Goal: Task Accomplishment & Management: Manage account settings

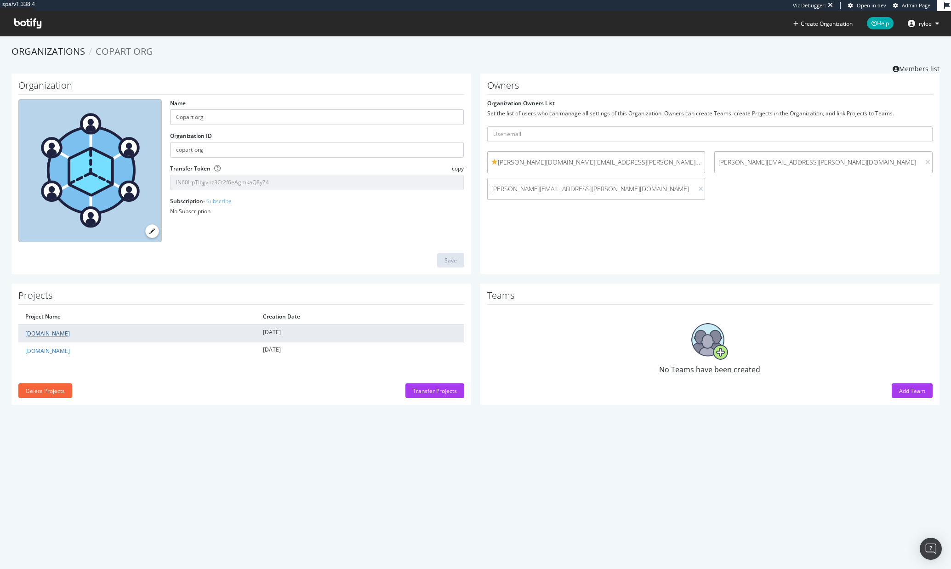
click at [50, 335] on link "cashforcars.com" at bounding box center [47, 334] width 45 height 8
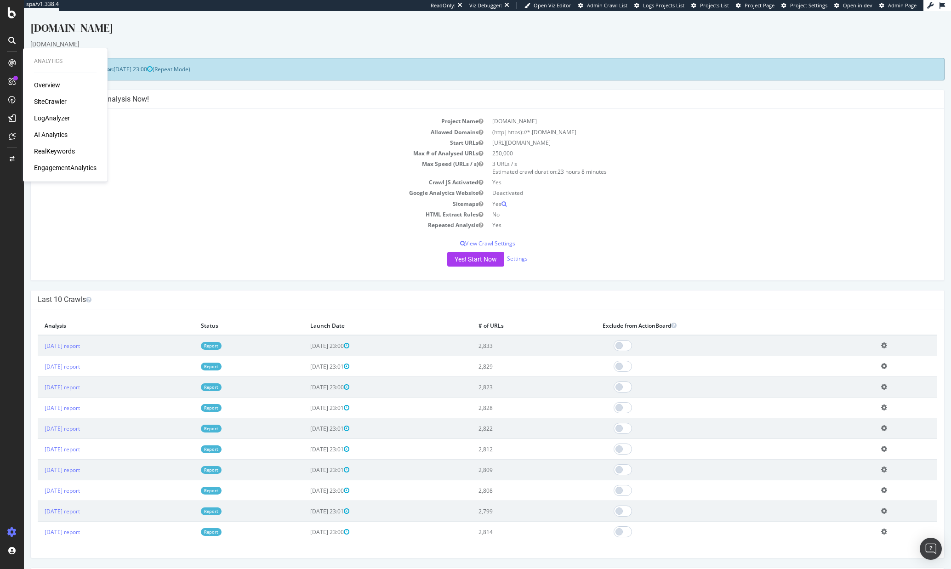
click at [46, 117] on div "LogAnalyzer" at bounding box center [52, 118] width 36 height 9
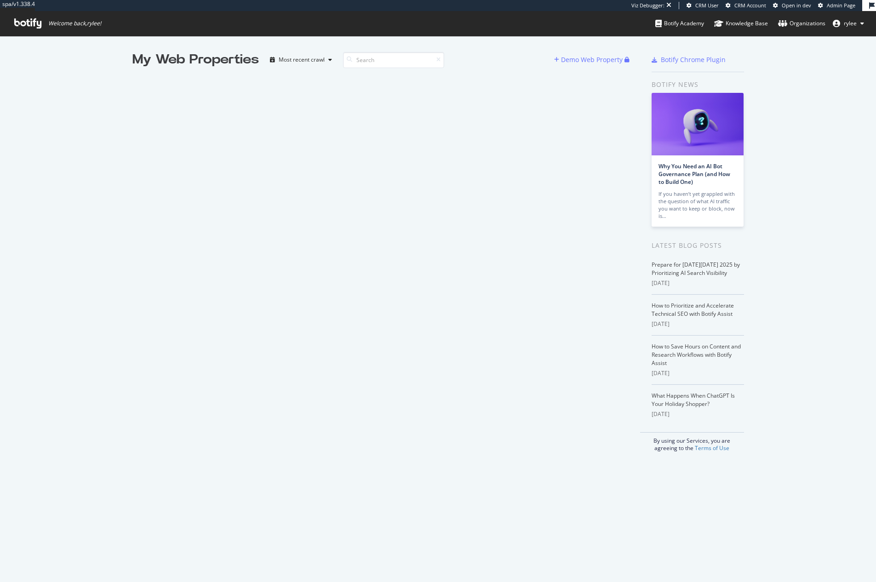
scroll to position [582, 876]
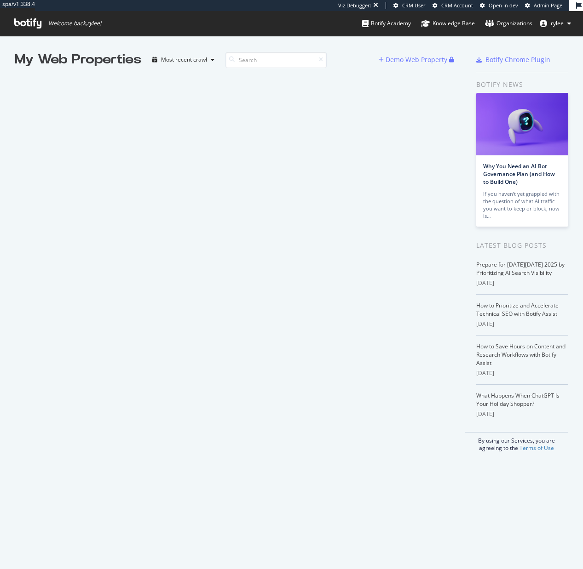
scroll to position [569, 583]
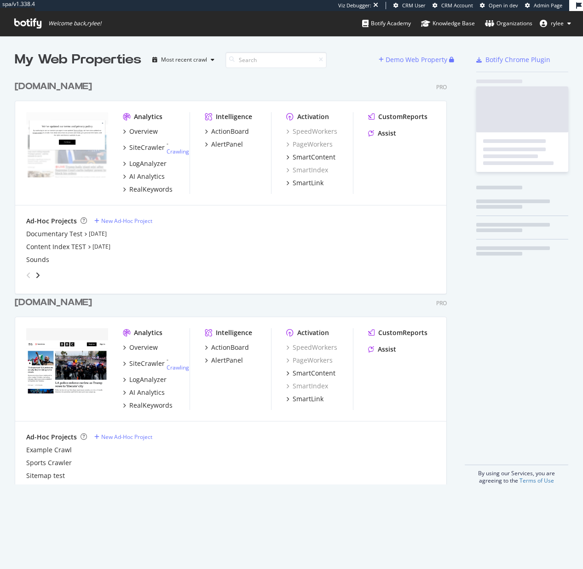
scroll to position [416, 439]
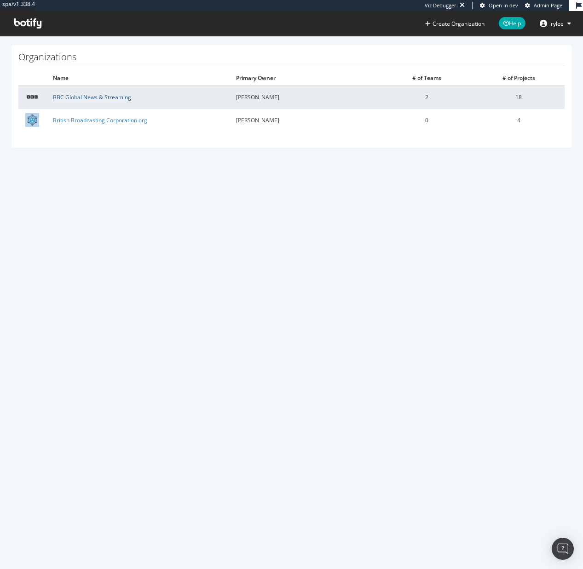
click at [97, 97] on link "BBC Global News & Streaming" at bounding box center [92, 97] width 78 height 8
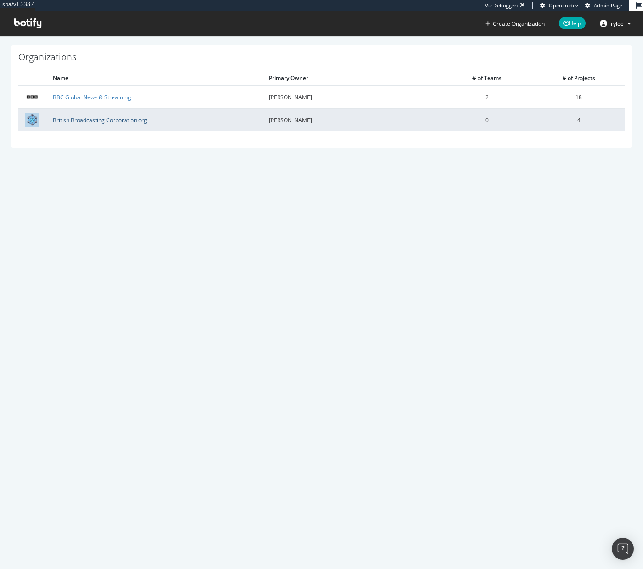
click at [115, 120] on link "British Broadcasting Corporation org" at bounding box center [100, 120] width 94 height 8
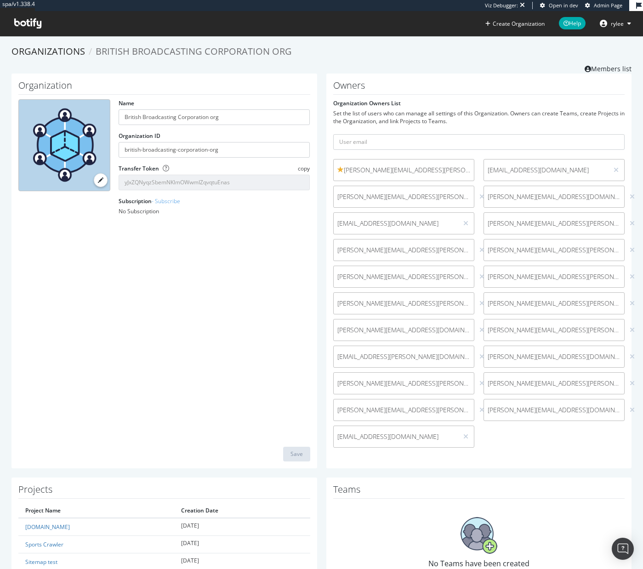
click at [29, 25] on icon at bounding box center [27, 23] width 27 height 10
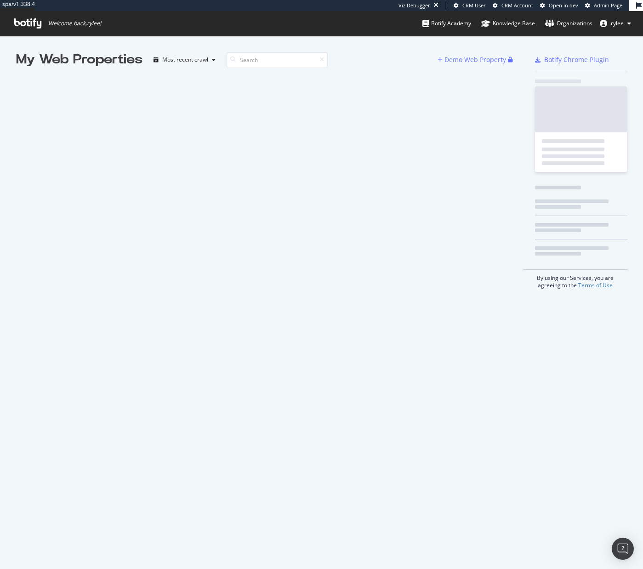
scroll to position [569, 643]
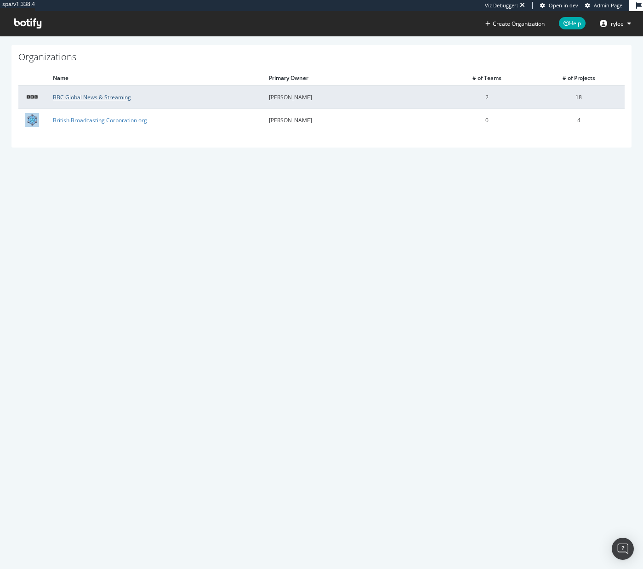
click at [117, 95] on link "BBC Global News & Streaming" at bounding box center [92, 97] width 78 height 8
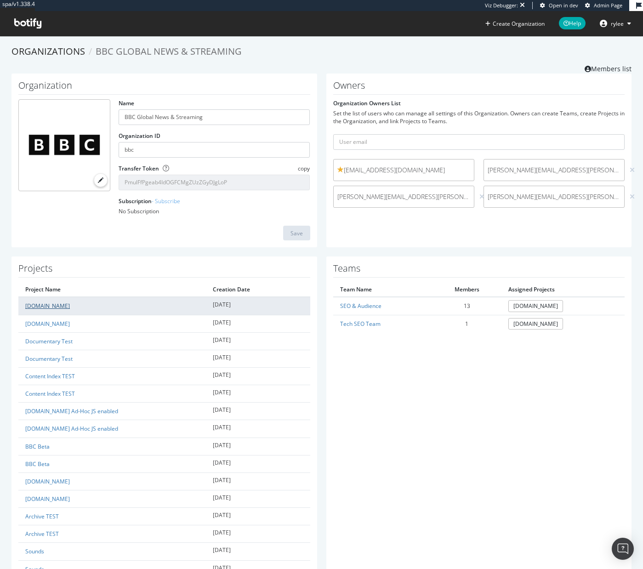
click at [41, 306] on link "www.bbc.com" at bounding box center [47, 306] width 45 height 8
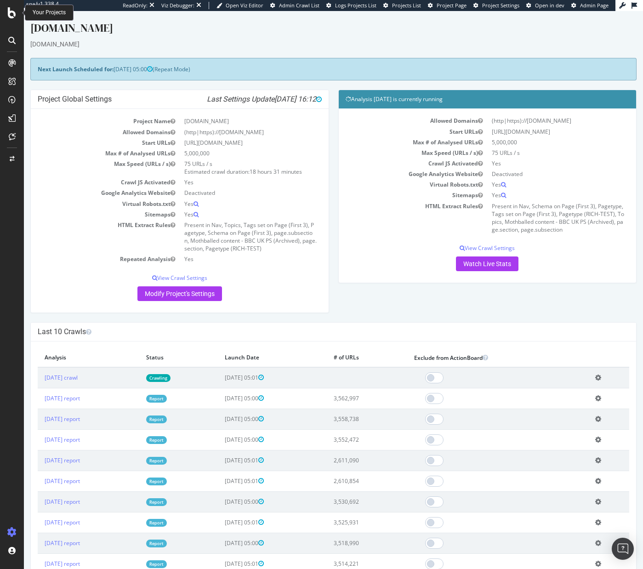
click at [9, 14] on icon at bounding box center [12, 12] width 8 height 11
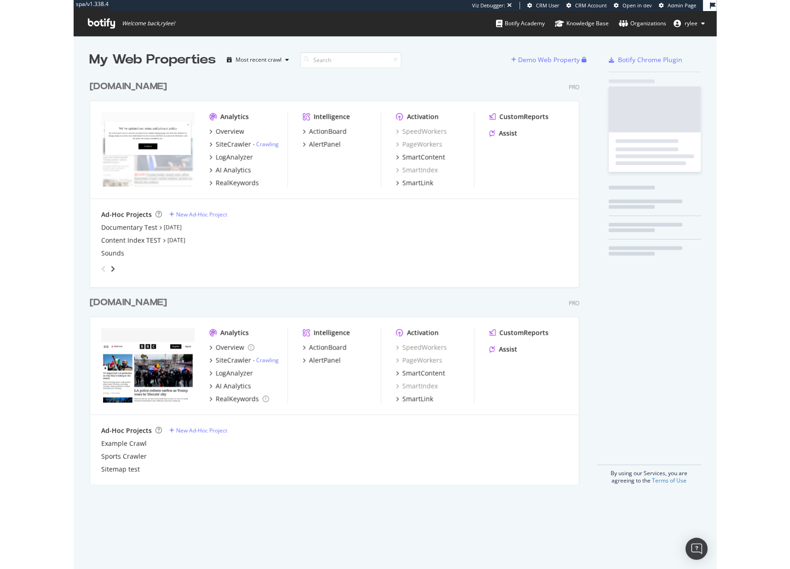
scroll to position [416, 497]
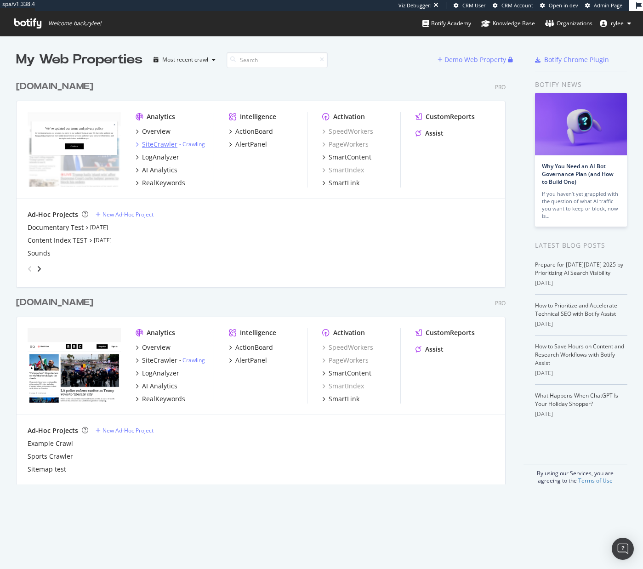
click at [153, 147] on div "SiteCrawler" at bounding box center [159, 144] width 35 height 9
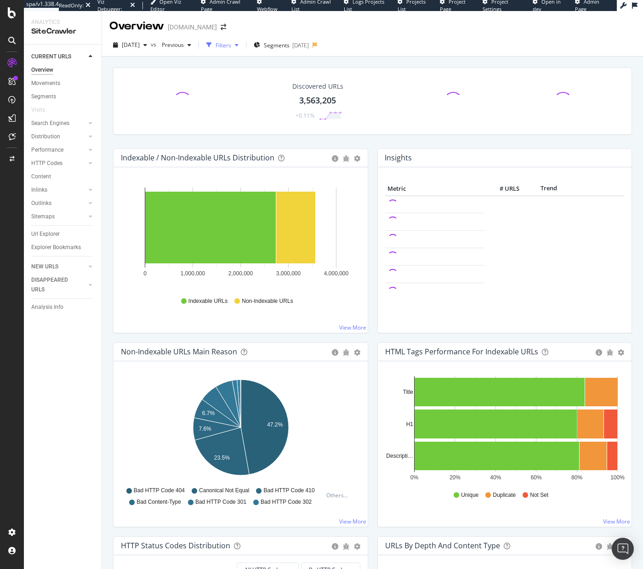
click at [216, 46] on div "button" at bounding box center [209, 45] width 13 height 13
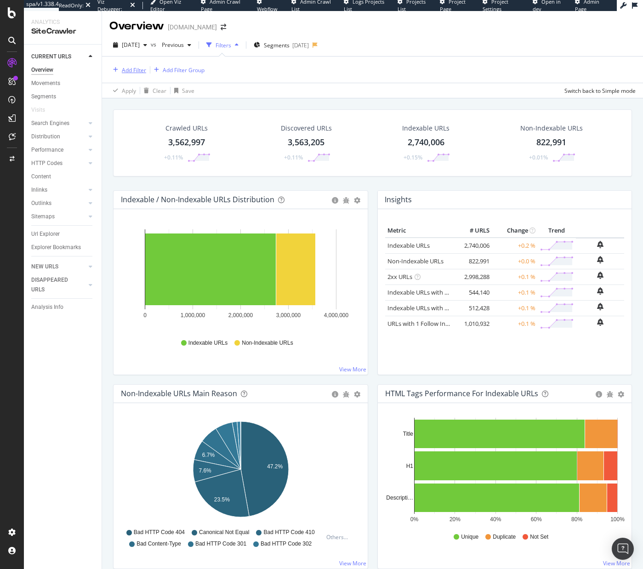
click at [137, 67] on div "Add Filter" at bounding box center [134, 70] width 24 height 8
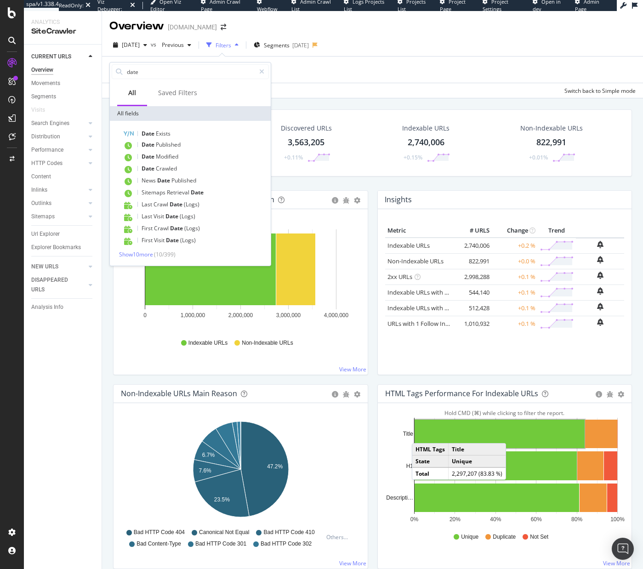
type input "date"
click at [263, 69] on icon at bounding box center [261, 72] width 5 height 6
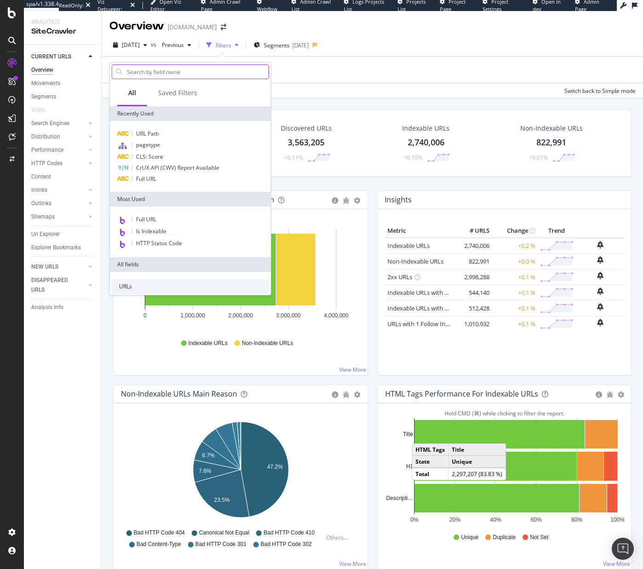
click at [312, 83] on div "Apply Clear Save Switch back to Simple mode" at bounding box center [372, 90] width 541 height 15
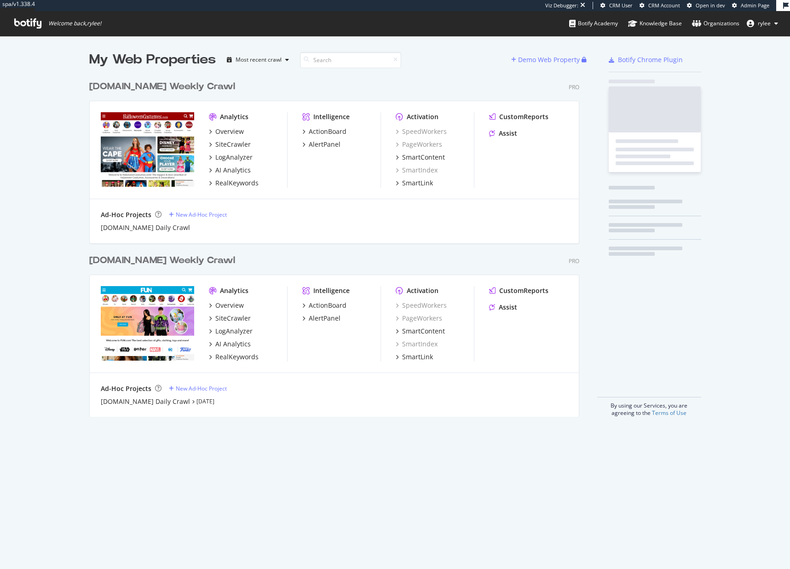
scroll to position [348, 497]
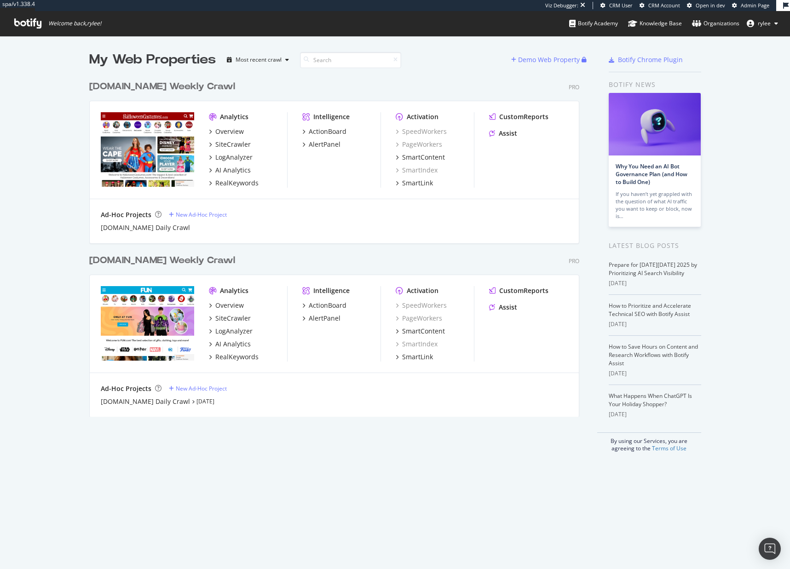
click at [173, 259] on div "[DOMAIN_NAME] Weekly Crawl" at bounding box center [162, 260] width 146 height 13
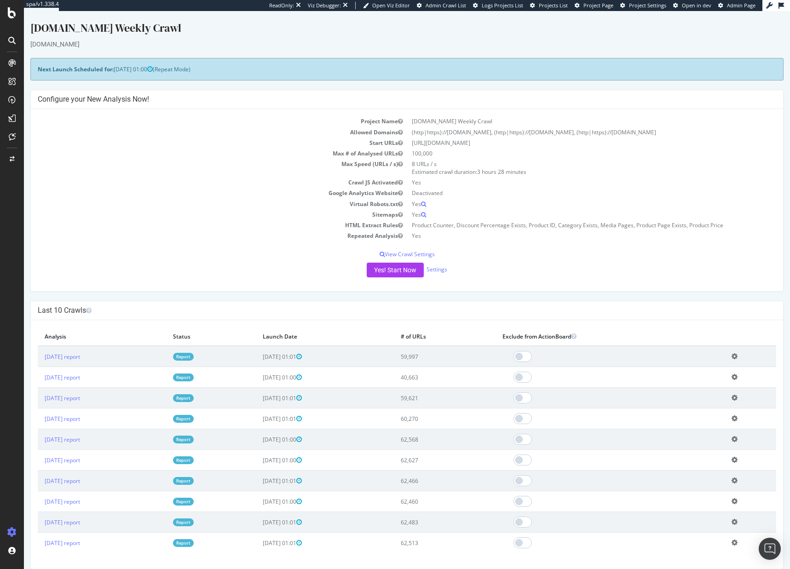
click at [11, 20] on div at bounding box center [12, 284] width 24 height 569
click at [11, 13] on icon at bounding box center [12, 12] width 8 height 11
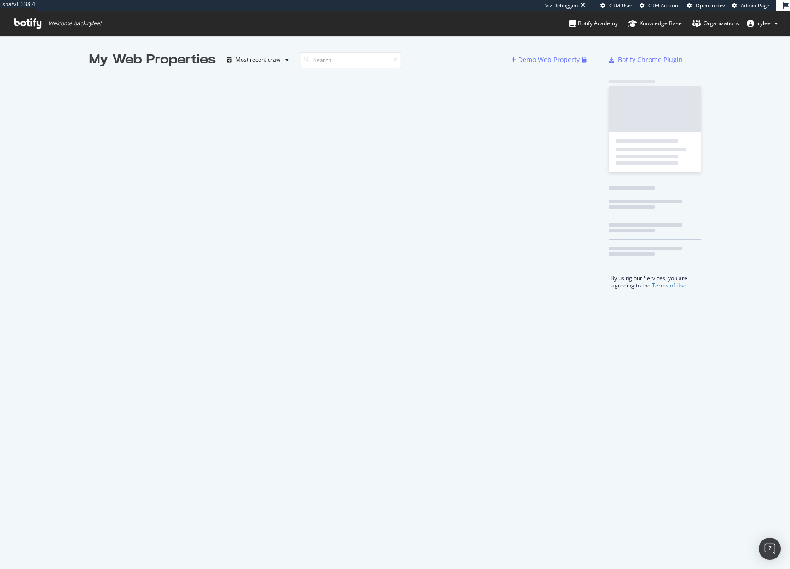
scroll to position [0, 0]
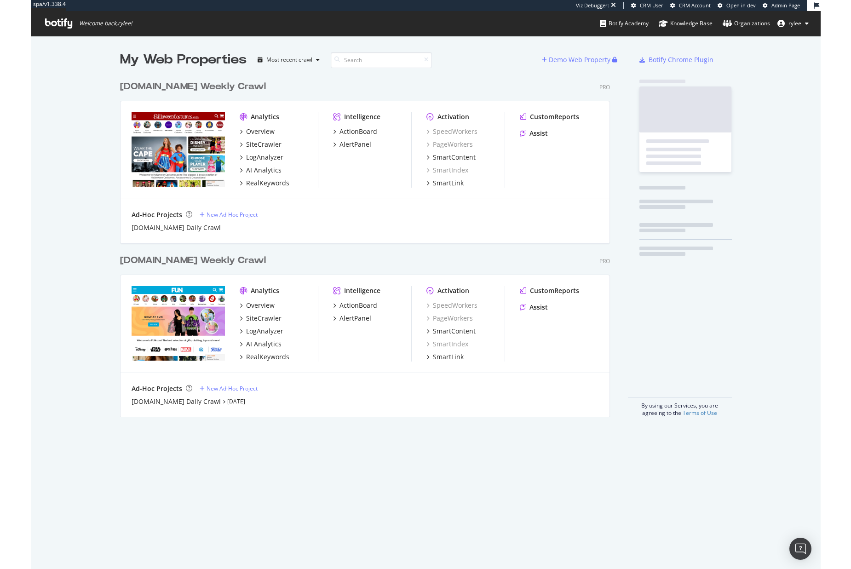
scroll to position [348, 497]
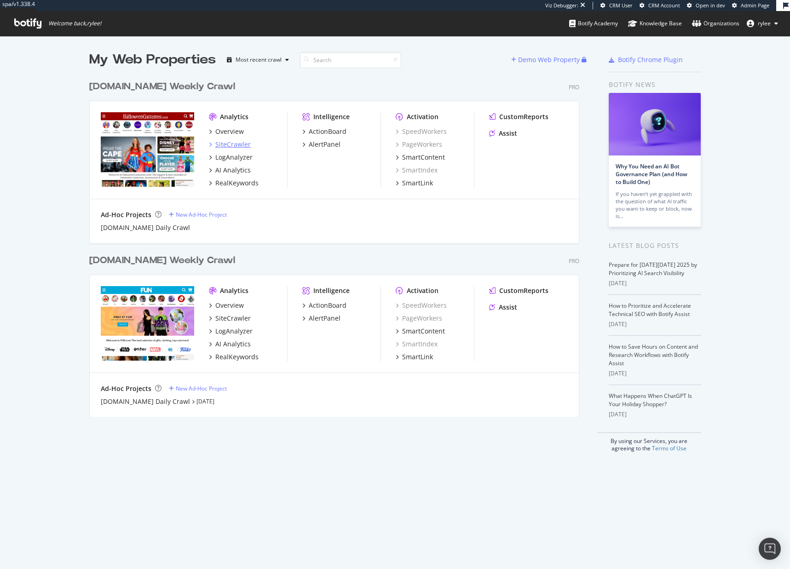
click at [243, 140] on div "SiteCrawler" at bounding box center [232, 144] width 35 height 9
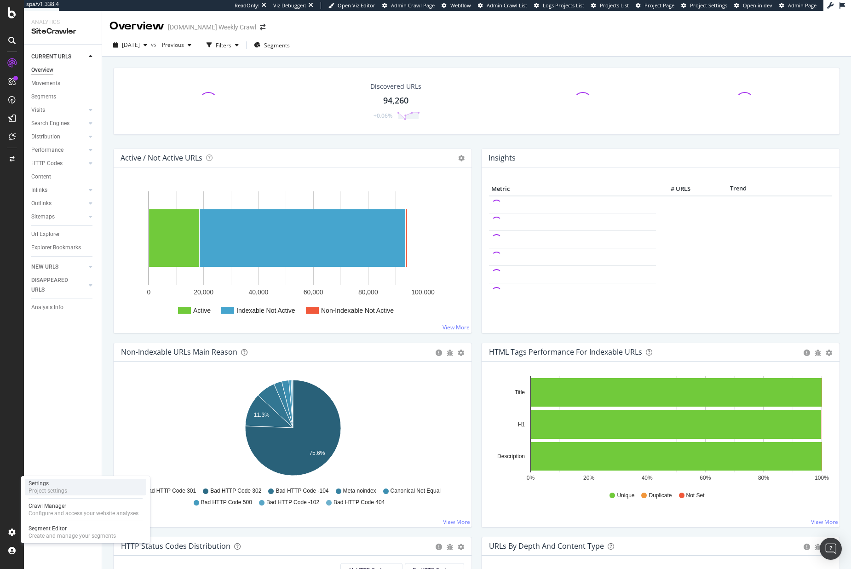
click at [37, 489] on div "Project settings" at bounding box center [48, 490] width 39 height 7
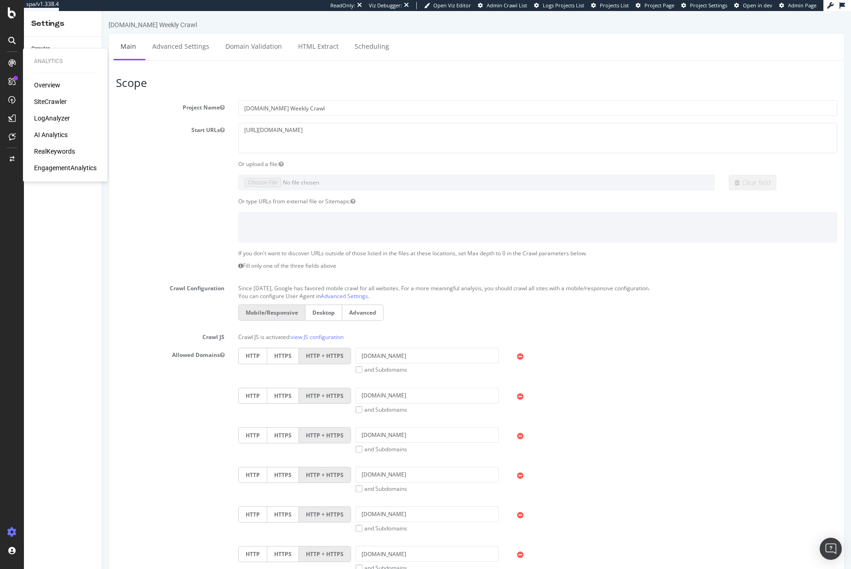
click at [40, 101] on div "SiteCrawler" at bounding box center [50, 101] width 33 height 9
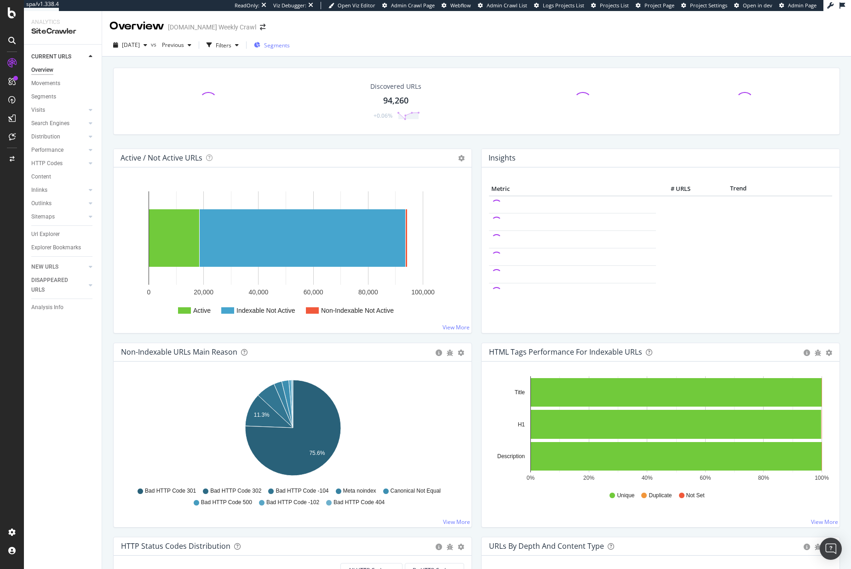
click at [286, 46] on span "Segments" at bounding box center [277, 45] width 26 height 8
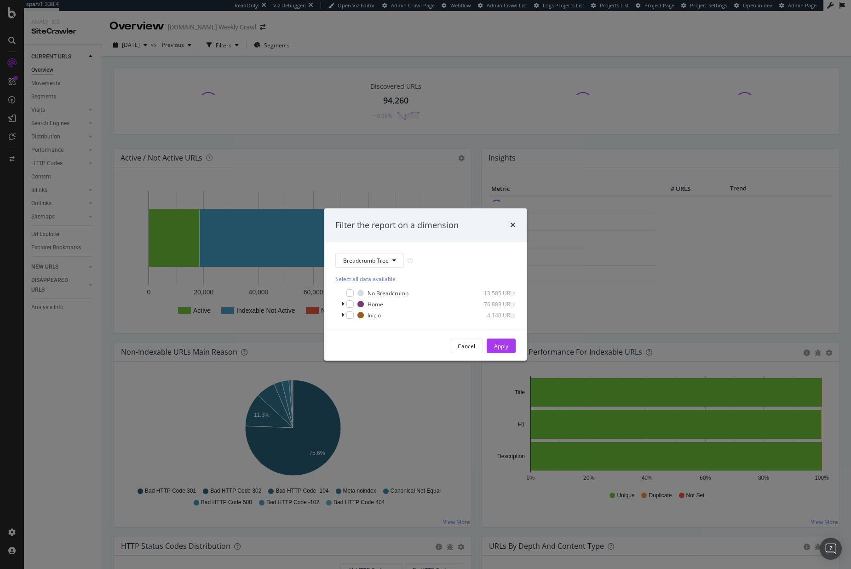
click at [238, 52] on div "Filter the report on a dimension Breadcrumb Tree Select all data available No B…" at bounding box center [425, 284] width 851 height 569
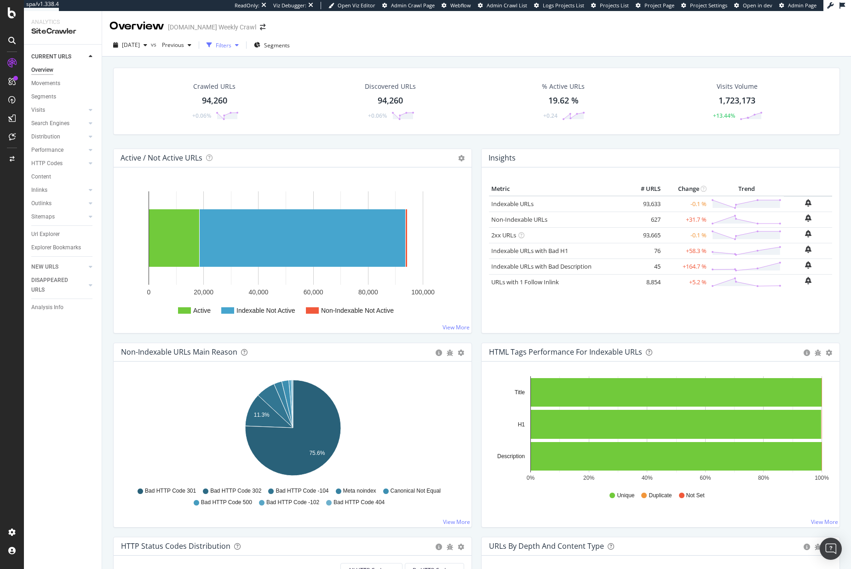
click at [231, 42] on div "Filters" at bounding box center [224, 45] width 16 height 8
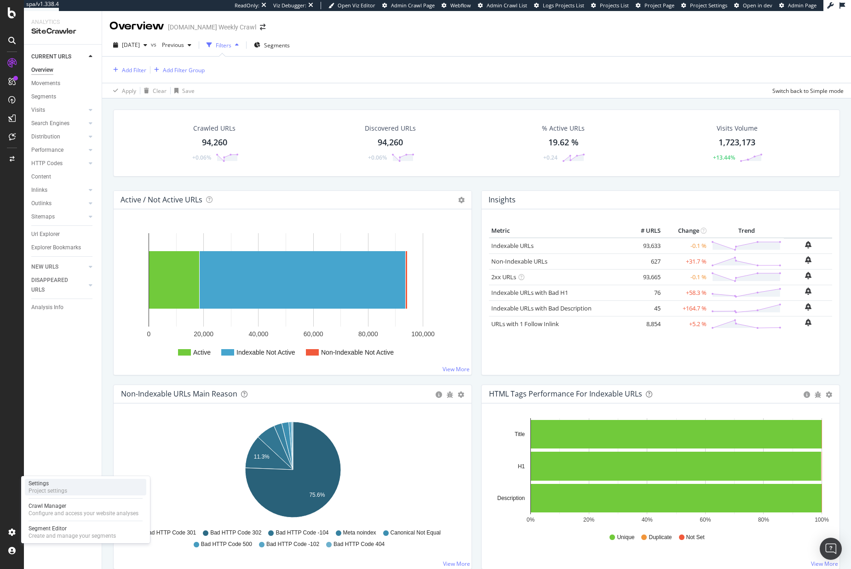
click at [58, 492] on div "Project settings" at bounding box center [48, 490] width 39 height 7
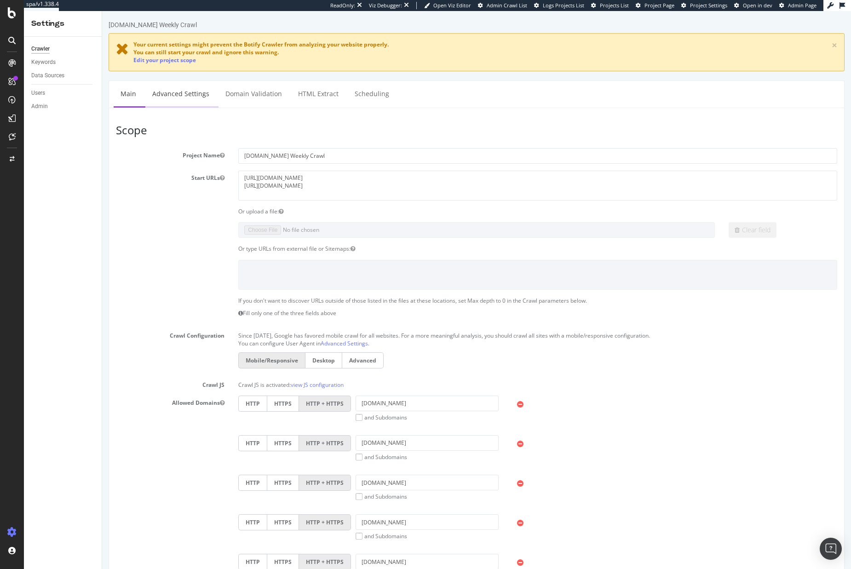
click at [199, 88] on link "Advanced Settings" at bounding box center [180, 93] width 71 height 25
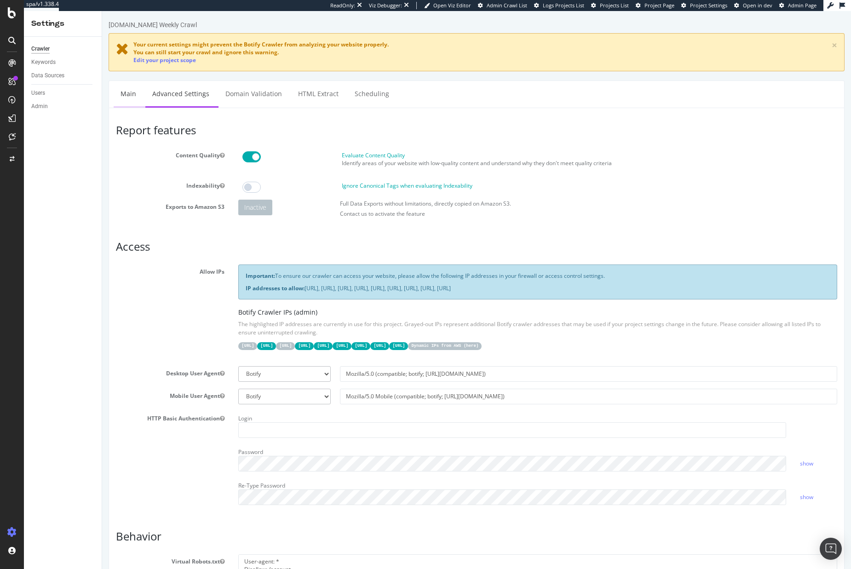
click at [132, 91] on link "Main" at bounding box center [128, 93] width 29 height 25
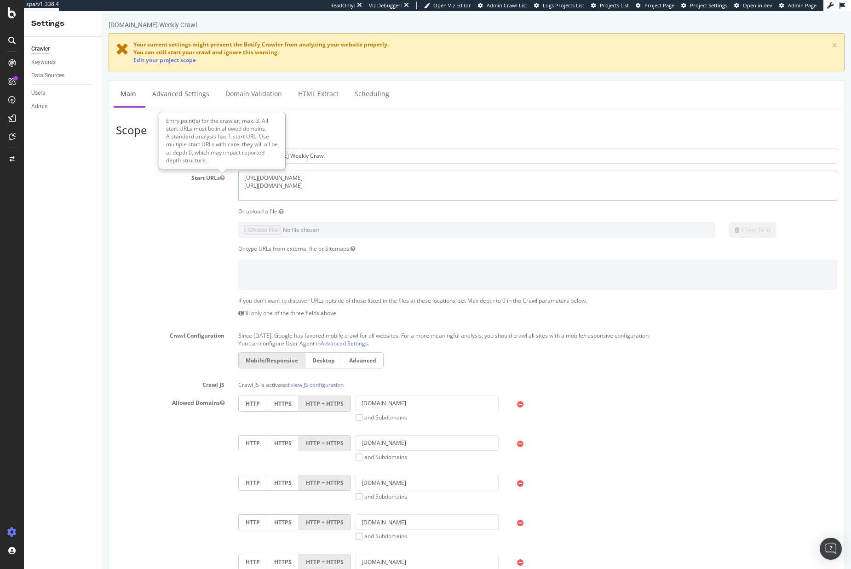
drag, startPoint x: 366, startPoint y: 177, endPoint x: 214, endPoint y: 180, distance: 152.2
click at [214, 180] on div "Start URLs https://www.halloweencostumes.com/buy/ https://www.halloweencostumes…" at bounding box center [476, 186] width 735 height 30
click at [375, 181] on textarea "https://www.halloweencostumes.com/buy/ https://www.halloweencostumes.com/" at bounding box center [537, 186] width 599 height 30
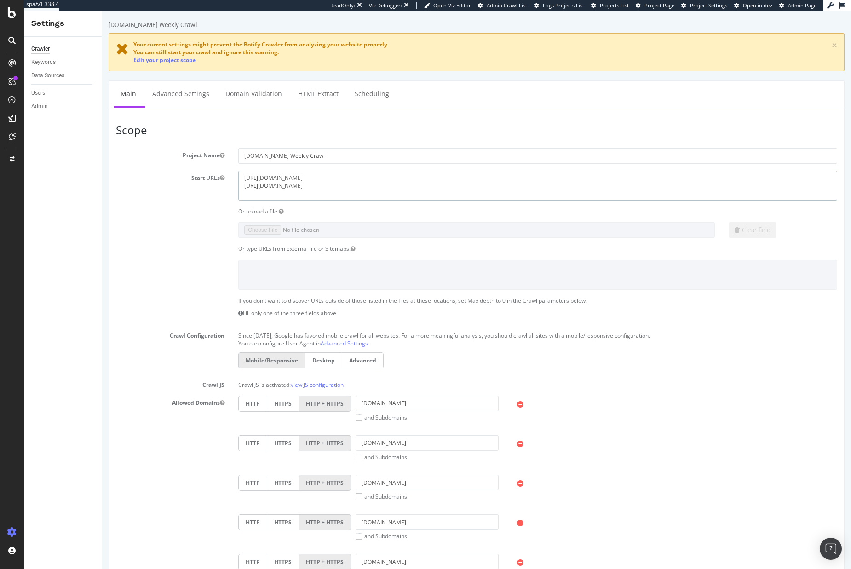
click at [375, 181] on textarea "https://www.halloweencostumes.com/buy/ https://www.halloweencostumes.com/" at bounding box center [537, 186] width 599 height 30
click at [200, 96] on link "Advanced Settings" at bounding box center [180, 93] width 71 height 25
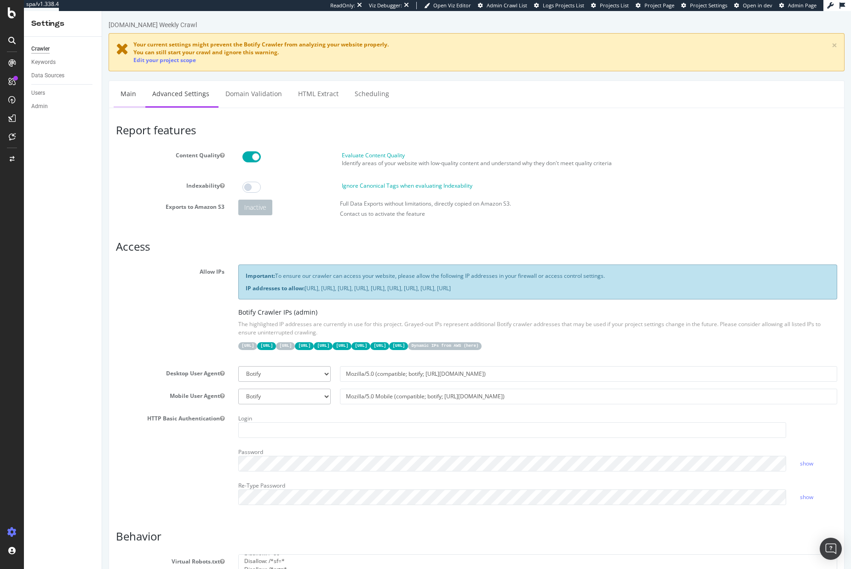
click at [132, 98] on link "Main" at bounding box center [128, 93] width 29 height 25
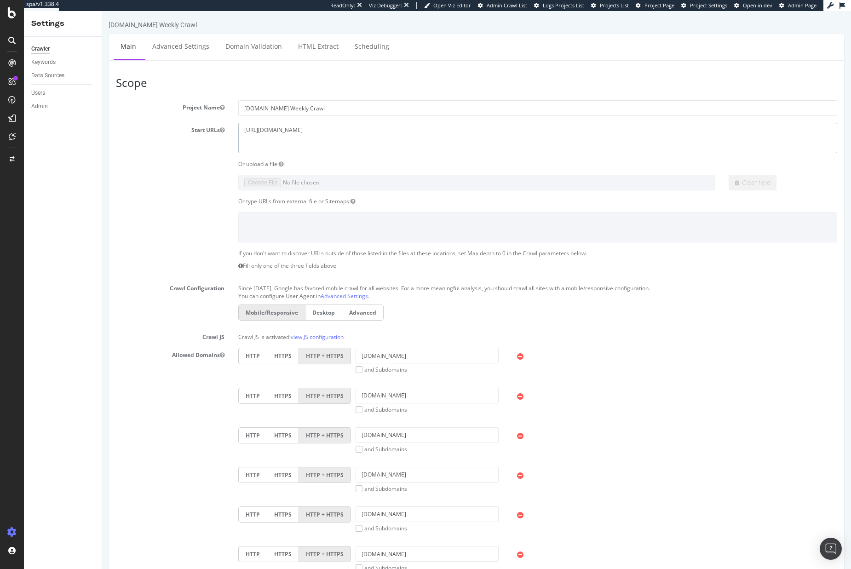
click at [381, 135] on textarea "[URL][DOMAIN_NAME]" at bounding box center [537, 138] width 599 height 30
click at [389, 146] on textarea "[URL][DOMAIN_NAME]" at bounding box center [537, 138] width 599 height 30
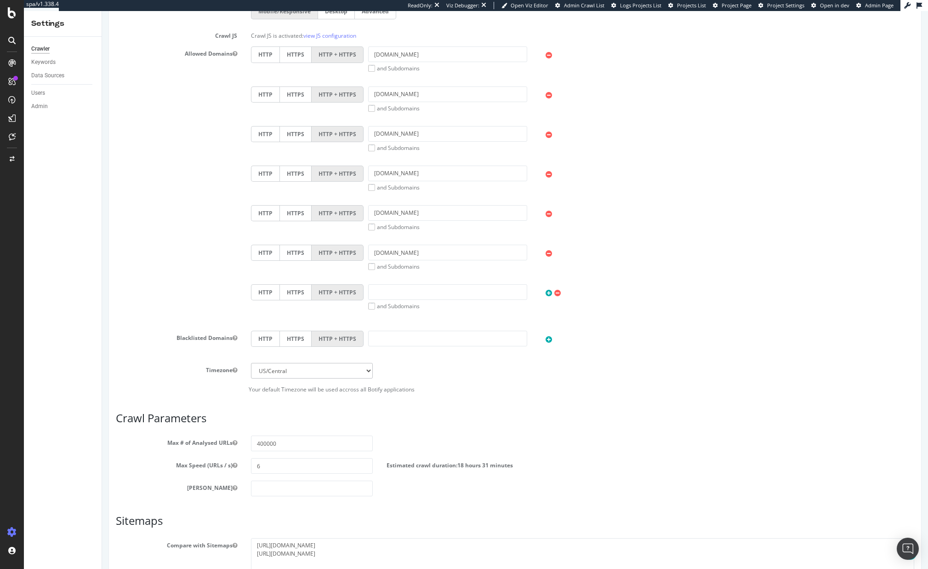
scroll to position [393, 0]
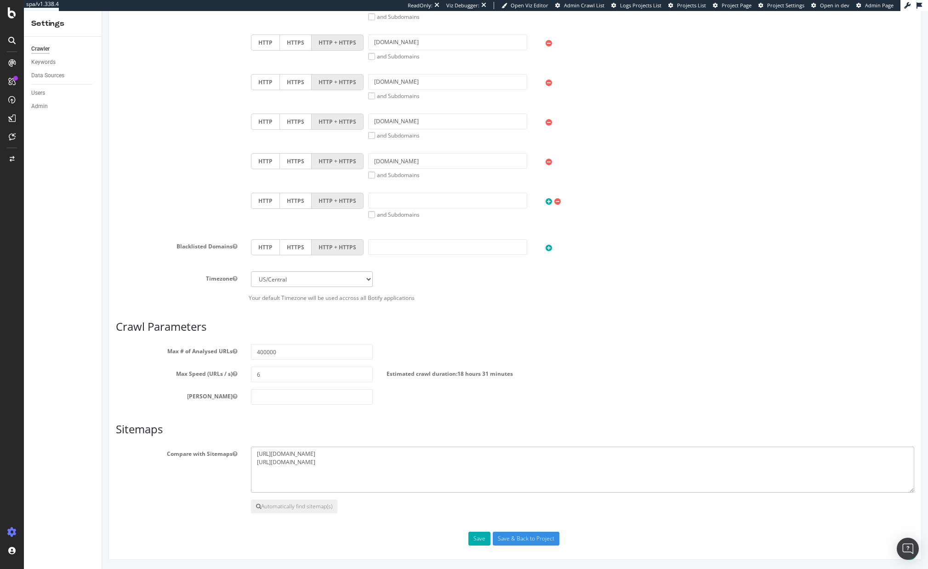
click at [384, 449] on textarea "https://www.halloweencostumes.com/buy/sitemap_en_us.xml https://www.halloweenco…" at bounding box center [583, 470] width 664 height 46
drag, startPoint x: 432, startPoint y: 452, endPoint x: 225, endPoint y: 452, distance: 207.4
click at [225, 452] on div "Compare with Sitemaps https://www.halloweencostumes.com/buy/sitemap_en_us.xml h…" at bounding box center [515, 470] width 813 height 46
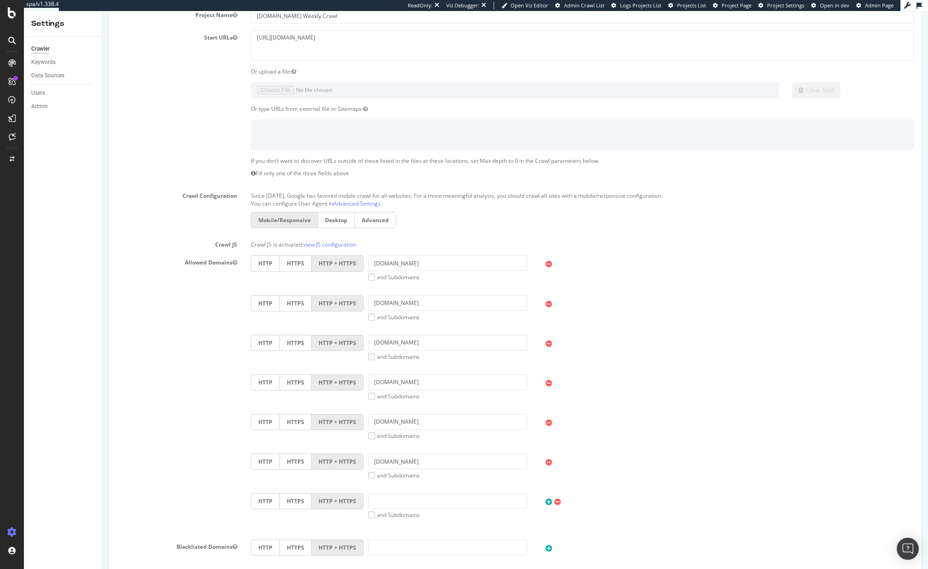
scroll to position [0, 0]
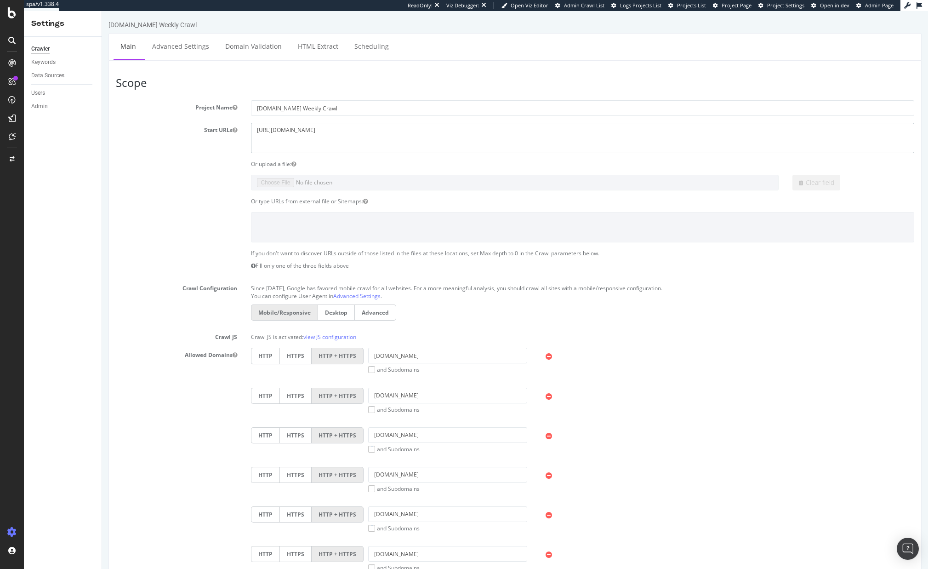
click at [353, 146] on textarea "[URL][DOMAIN_NAME]" at bounding box center [583, 138] width 664 height 30
paste textarea "https://www.halloweencostumes.com/buy/sitemap_en_us.xml"
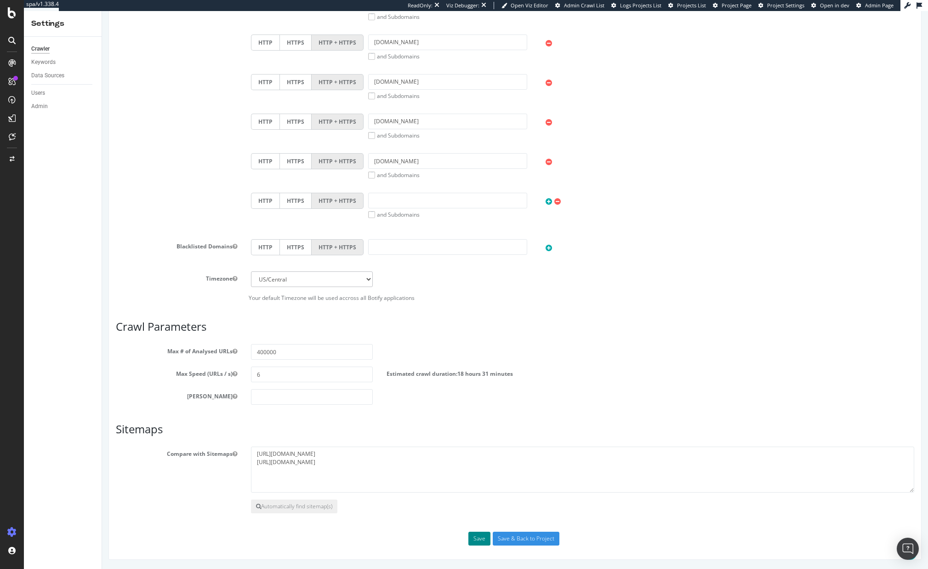
type textarea "https://www.halloweencostumes.com/ https://www.halloweencostumes.com/buy/sitema…"
click at [477, 537] on button "Save" at bounding box center [480, 539] width 22 height 14
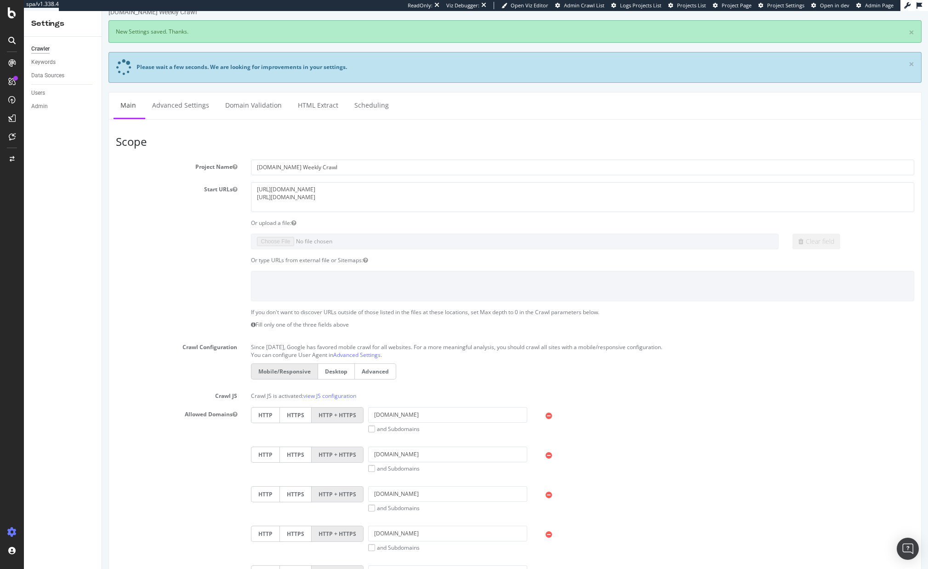
scroll to position [12, 0]
click at [437, 204] on textarea "https://www.halloweencostumes.com/ https://www.halloweencostumes.com/buy/sitema…" at bounding box center [583, 198] width 664 height 30
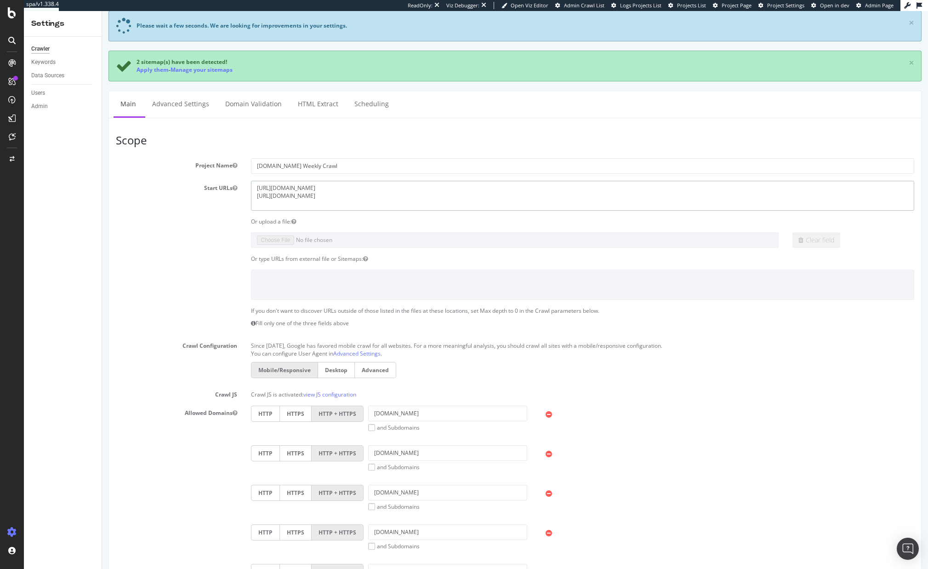
scroll to position [0, 0]
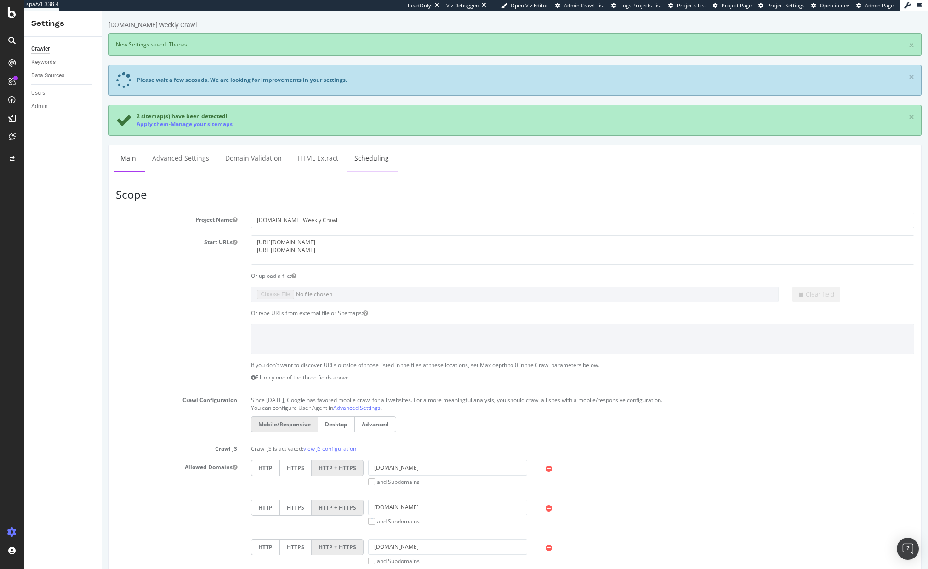
click at [369, 160] on link "Scheduling" at bounding box center [372, 157] width 48 height 25
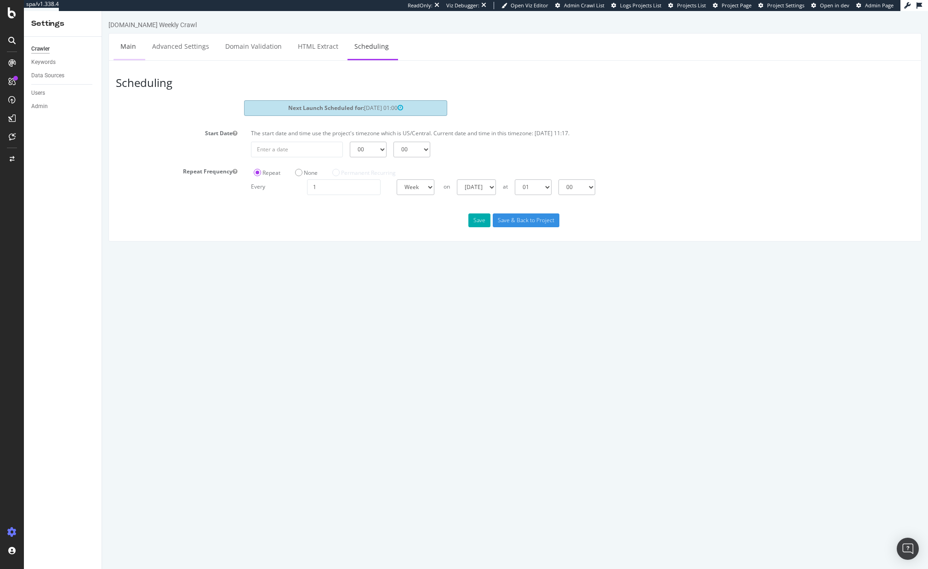
click at [140, 46] on link "Main" at bounding box center [128, 46] width 29 height 25
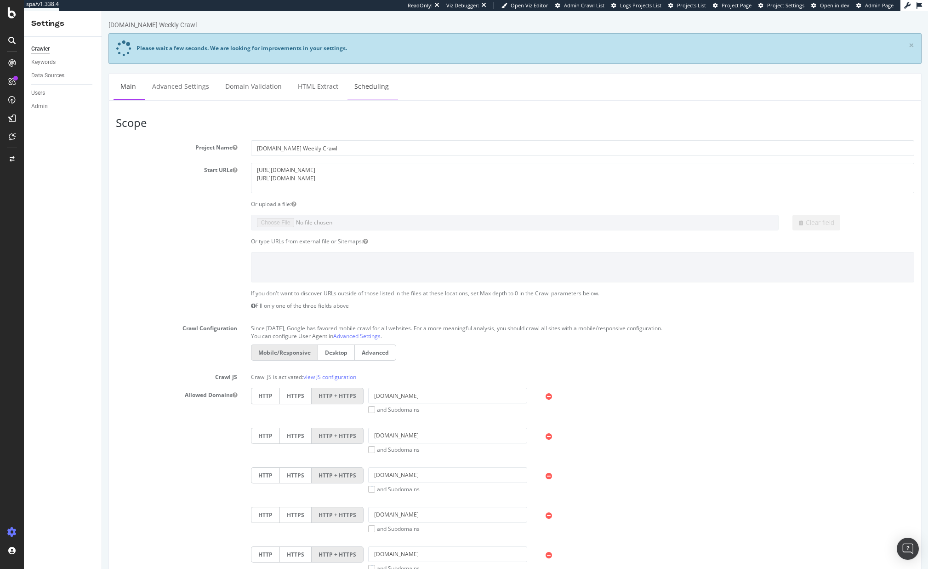
click at [369, 85] on link "Scheduling" at bounding box center [372, 86] width 48 height 25
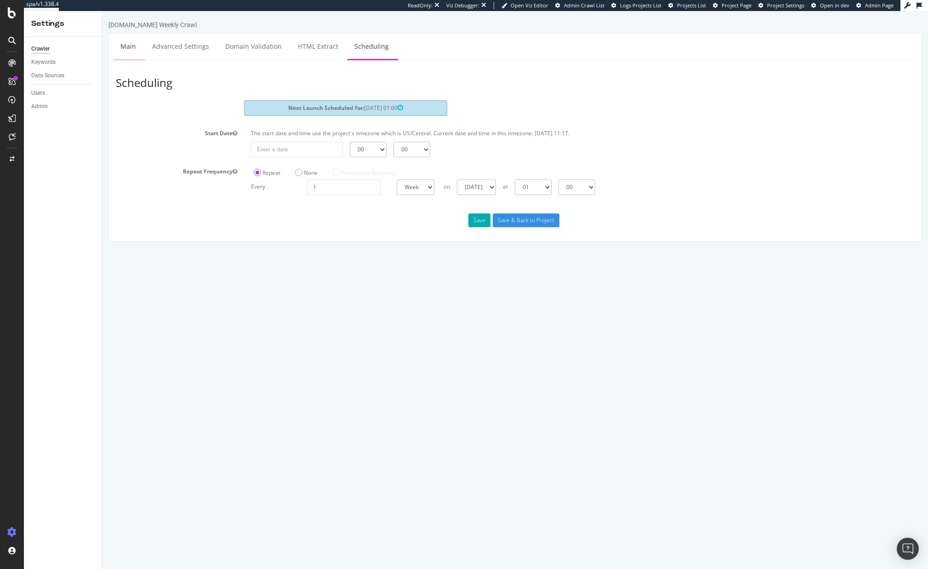
click at [132, 49] on link "Main" at bounding box center [128, 46] width 29 height 25
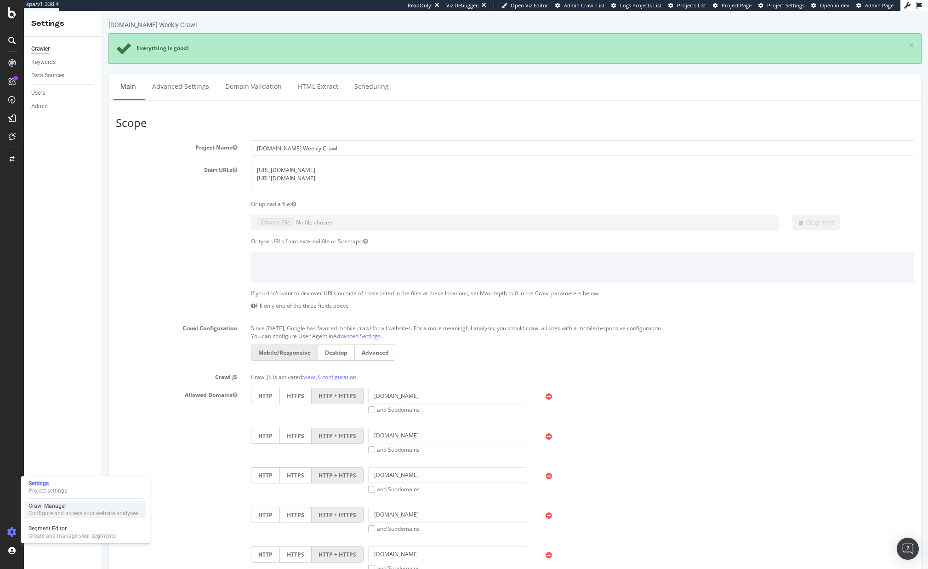
click at [43, 505] on div "Crawl Manager" at bounding box center [84, 505] width 110 height 7
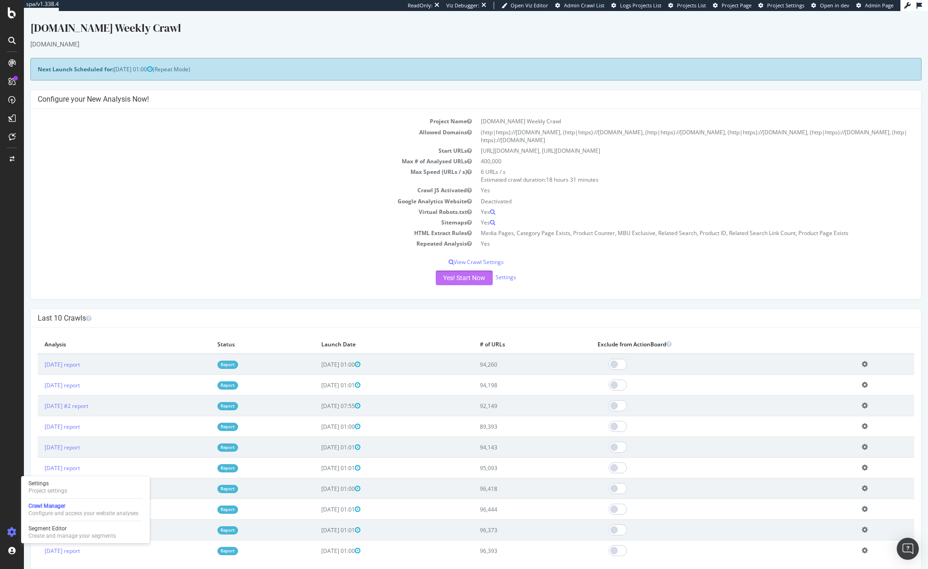
click at [476, 281] on button "Yes! Start Now" at bounding box center [464, 277] width 57 height 15
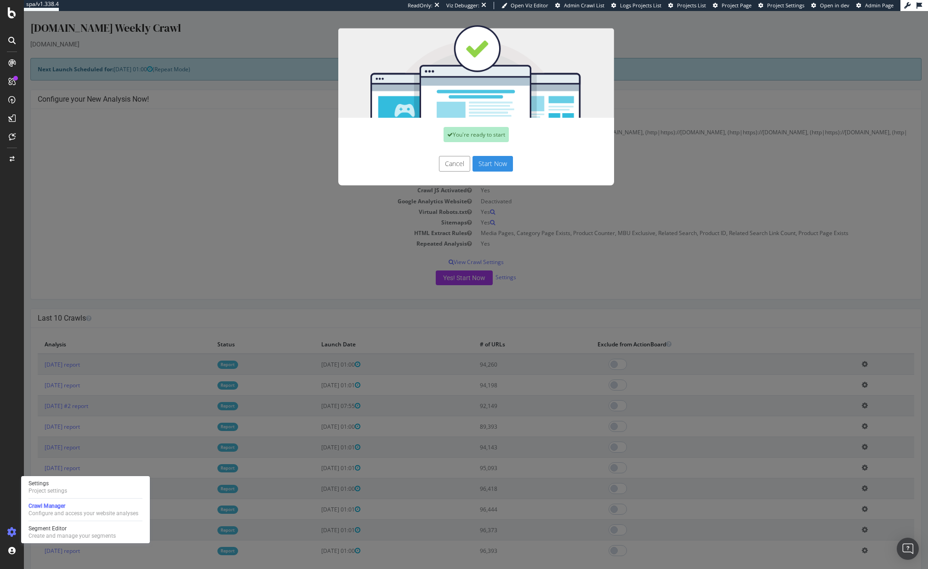
click at [479, 169] on button "Start Now" at bounding box center [493, 164] width 40 height 16
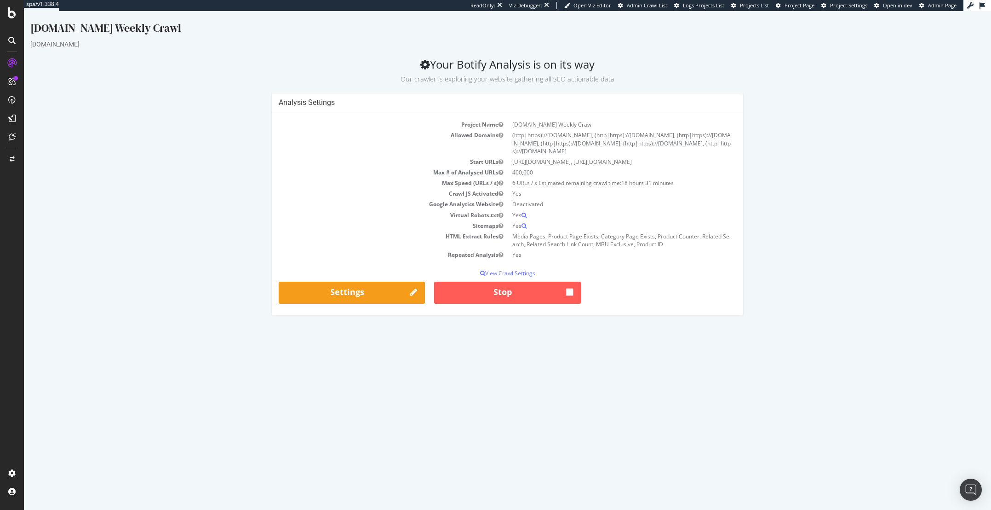
drag, startPoint x: 613, startPoint y: 170, endPoint x: 728, endPoint y: 171, distance: 115.0
click at [728, 167] on td "https://www.halloweencostumes.com/, https://www.halloweencostumes.com/buy/sitem…" at bounding box center [622, 161] width 229 height 11
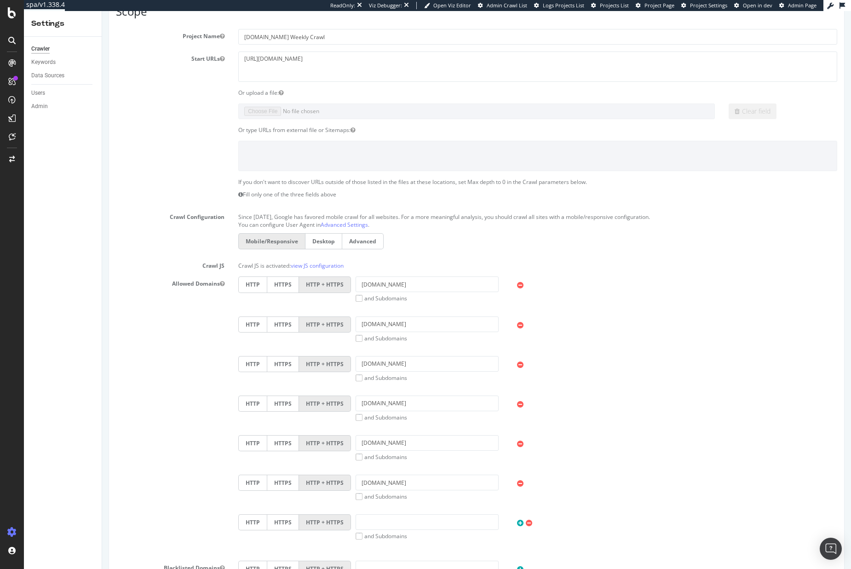
scroll to position [70, 0]
click at [372, 57] on textarea "[URL][DOMAIN_NAME]" at bounding box center [537, 67] width 599 height 30
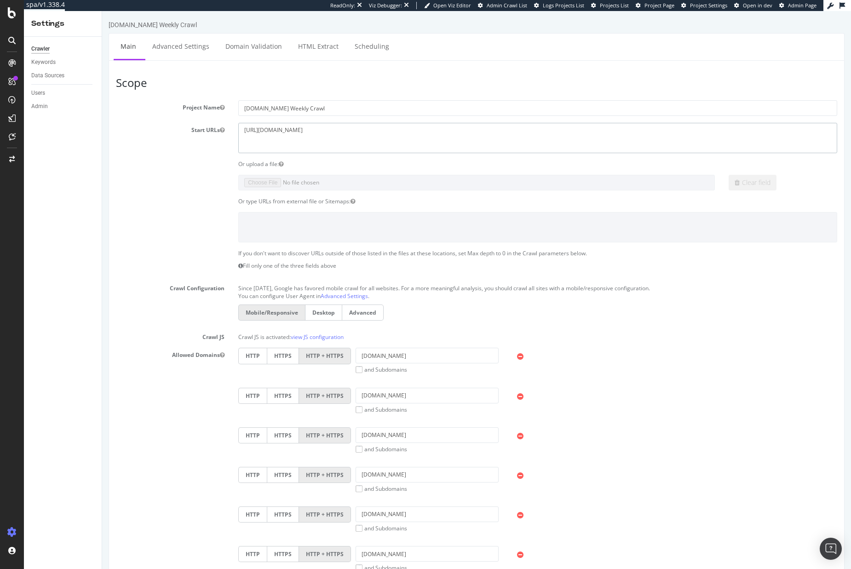
type textarea "[URL][DOMAIN_NAME]"
click at [12, 20] on div at bounding box center [12, 284] width 24 height 569
click at [12, 19] on div at bounding box center [12, 284] width 24 height 569
click at [14, 18] on icon at bounding box center [12, 12] width 8 height 11
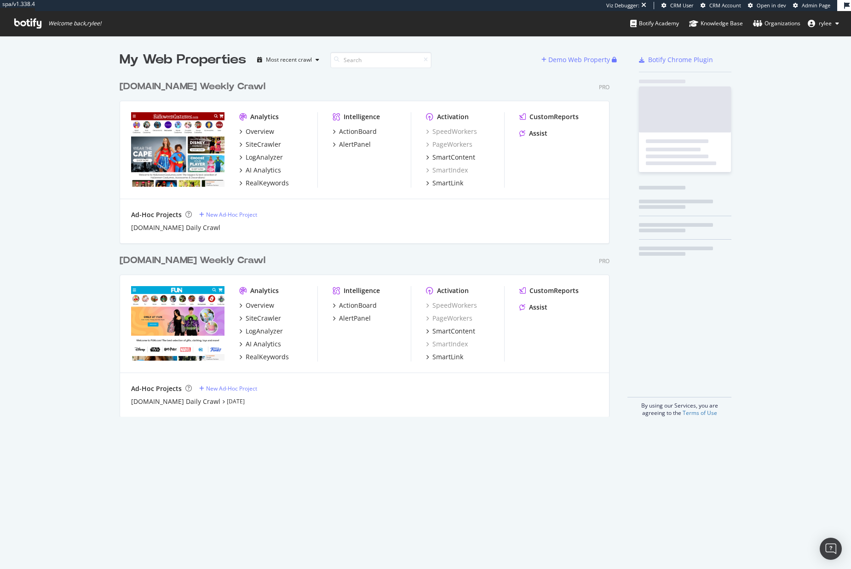
scroll to position [348, 497]
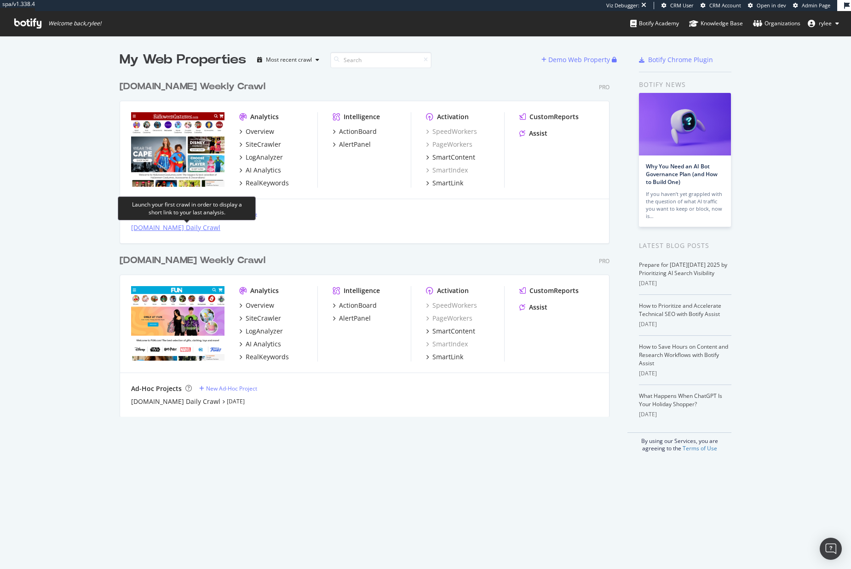
click at [220, 228] on div "[DOMAIN_NAME] Daily Crawl" at bounding box center [175, 227] width 89 height 9
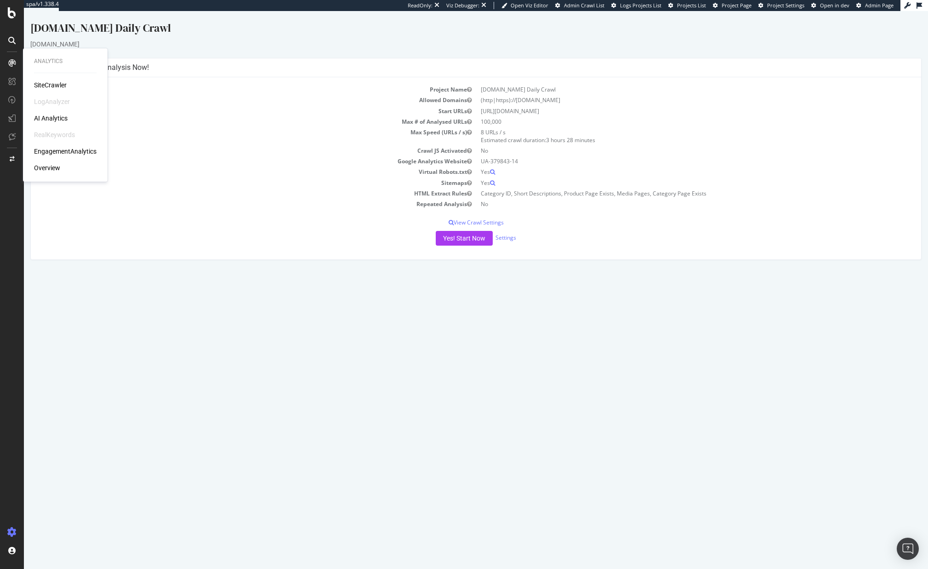
click at [54, 87] on div "SiteCrawler" at bounding box center [50, 84] width 33 height 9
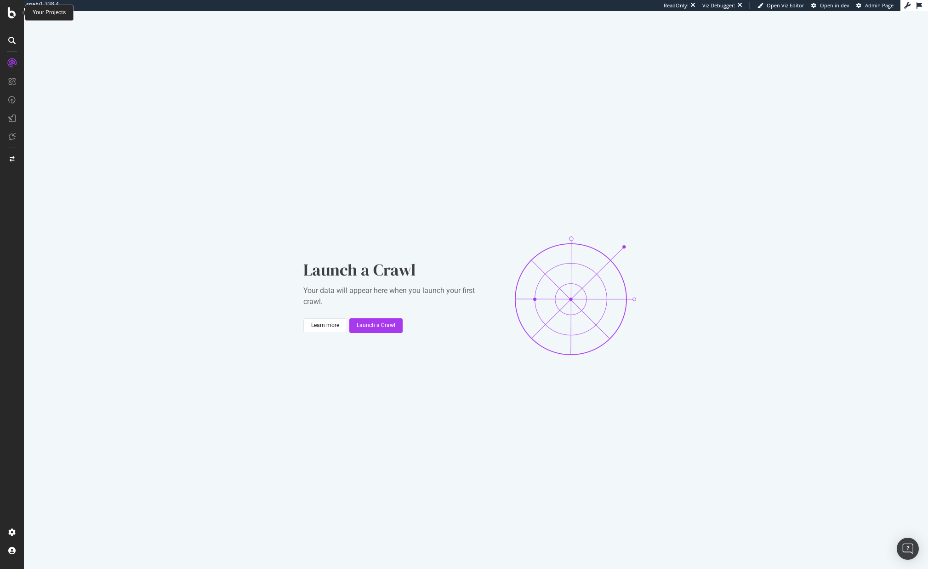
click at [10, 12] on icon at bounding box center [12, 12] width 8 height 11
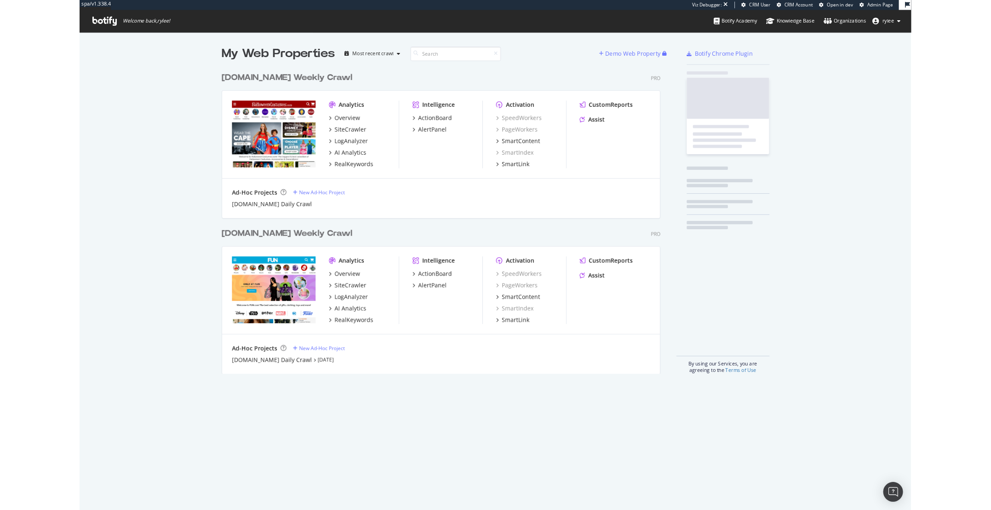
scroll to position [348, 497]
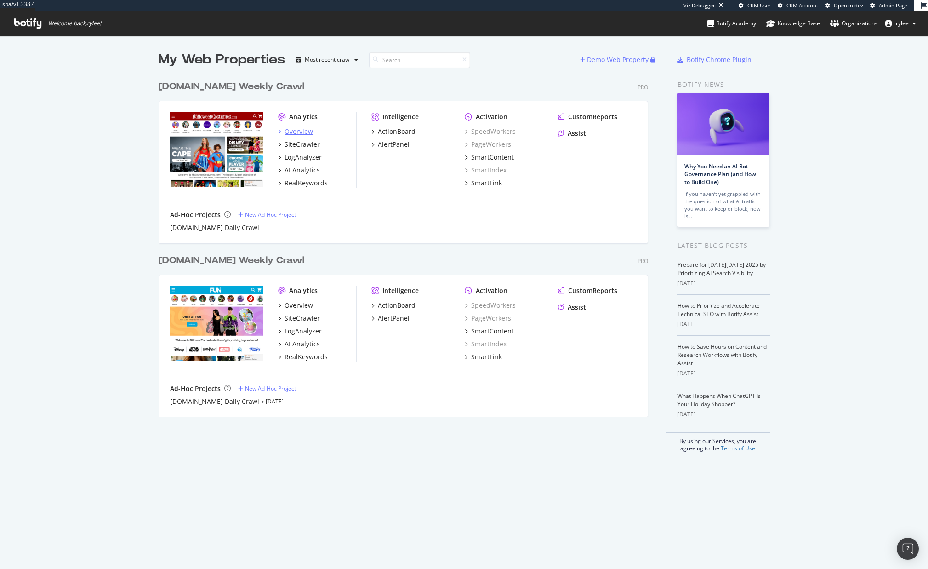
click at [306, 135] on div "Overview" at bounding box center [299, 131] width 29 height 9
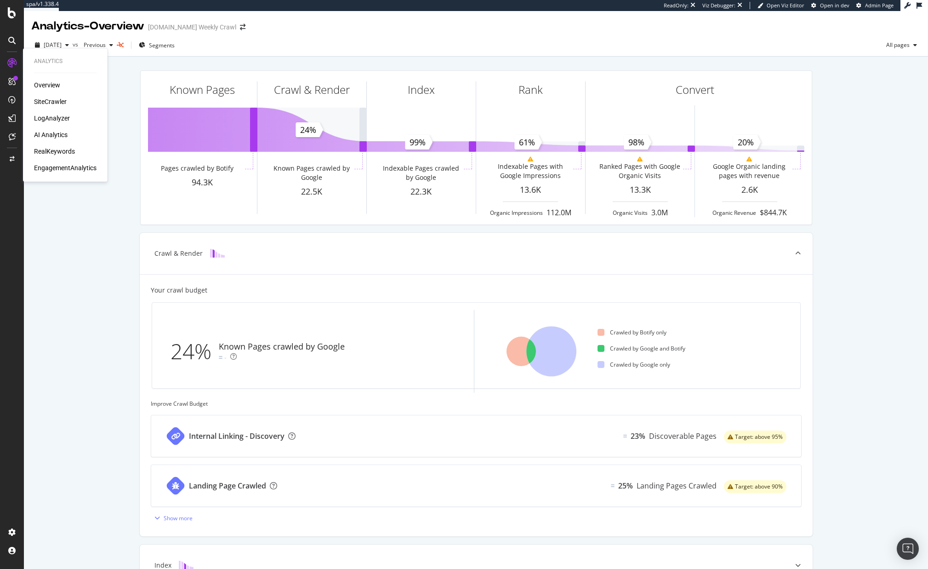
click at [51, 101] on div "SiteCrawler" at bounding box center [50, 101] width 33 height 9
